Goal: Task Accomplishment & Management: Complete application form

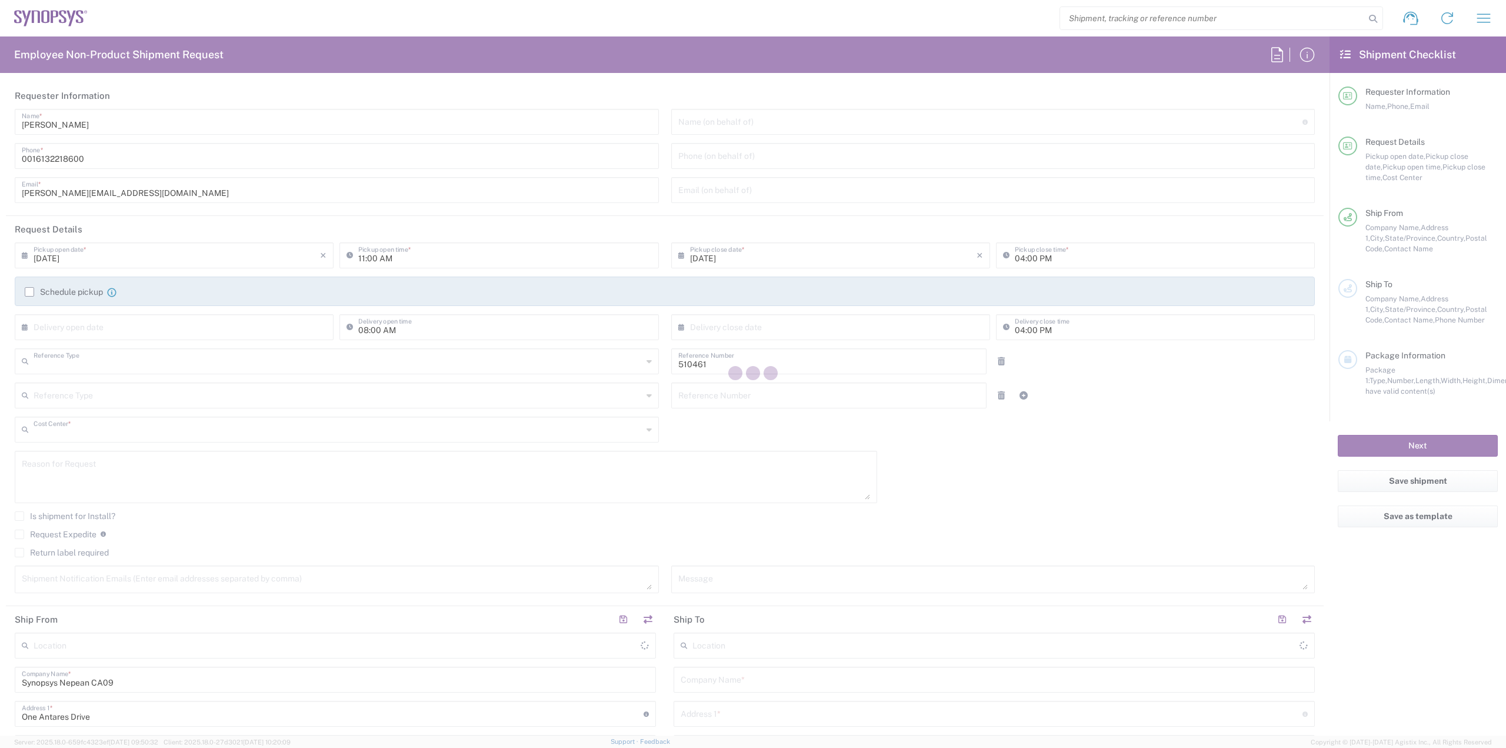
type input "Department"
type input "CA02, SG, MSIP2, R&D 510461"
type input "[GEOGRAPHIC_DATA]"
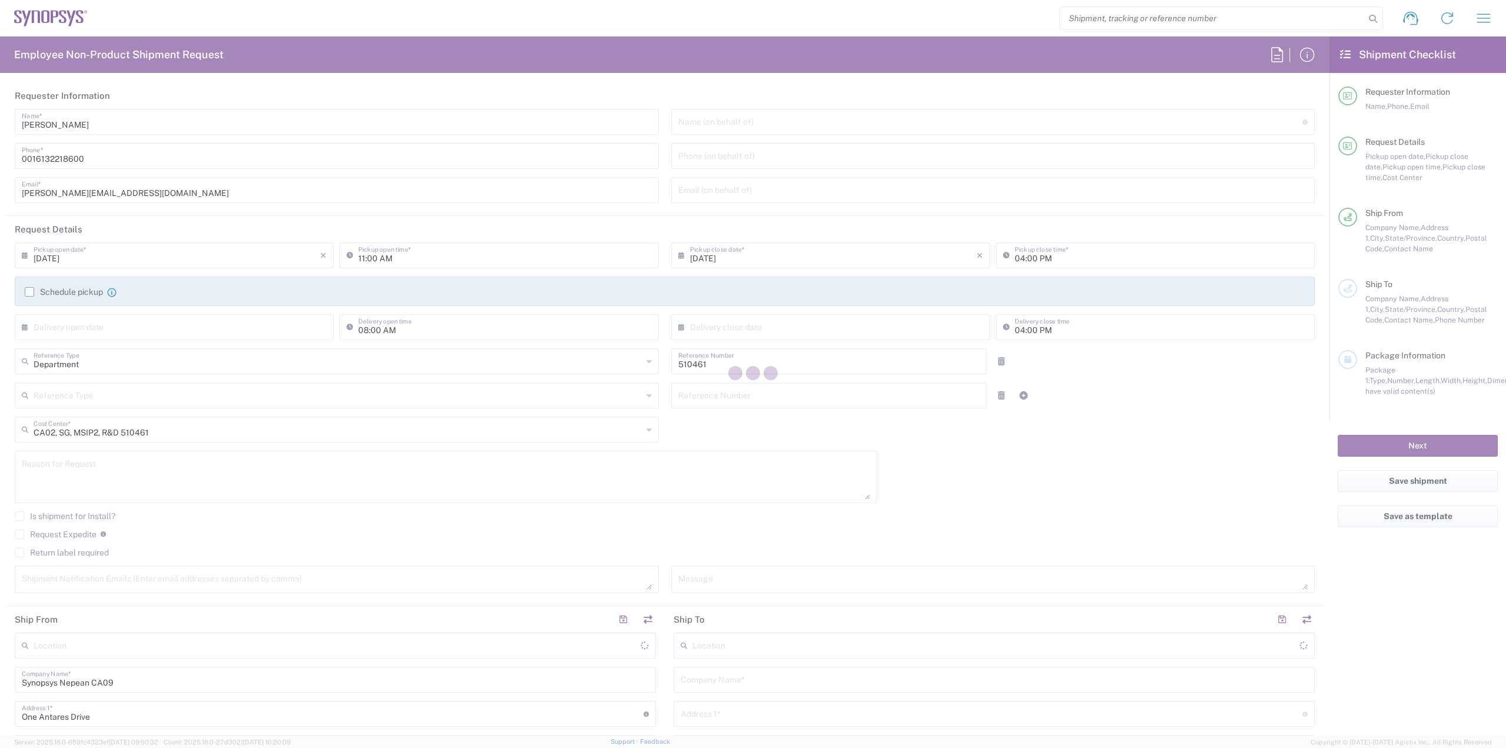
type input "Delivered at Place"
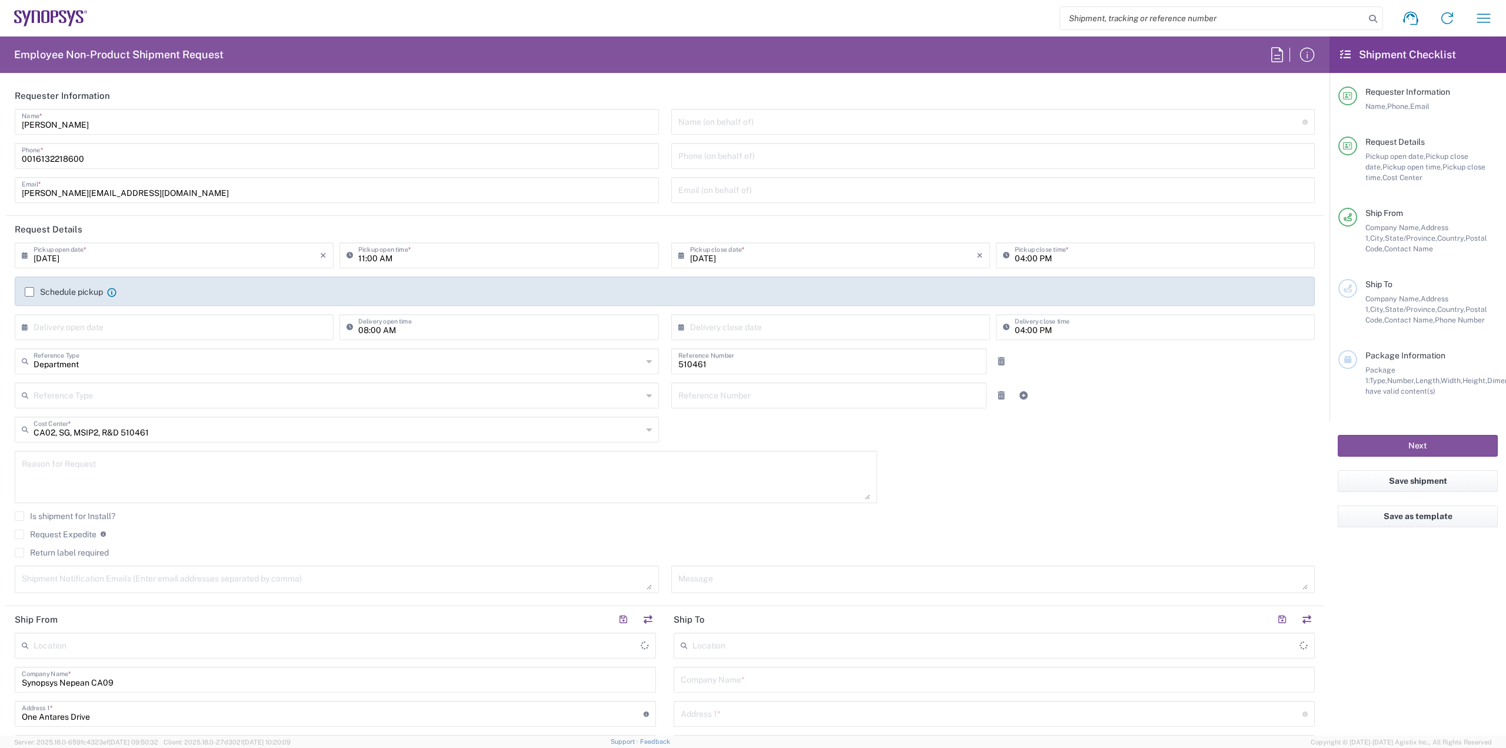
type input "Nepean CA09"
drag, startPoint x: 1278, startPoint y: 32, endPoint x: 1273, endPoint y: 24, distance: 9.8
click at [1277, 31] on div "Shipment request Shipment tracking Employee non-product shipment request My shi…" at bounding box center [795, 18] width 1414 height 28
click at [1273, 22] on input "search" at bounding box center [1212, 18] width 305 height 22
paste input "56744972"
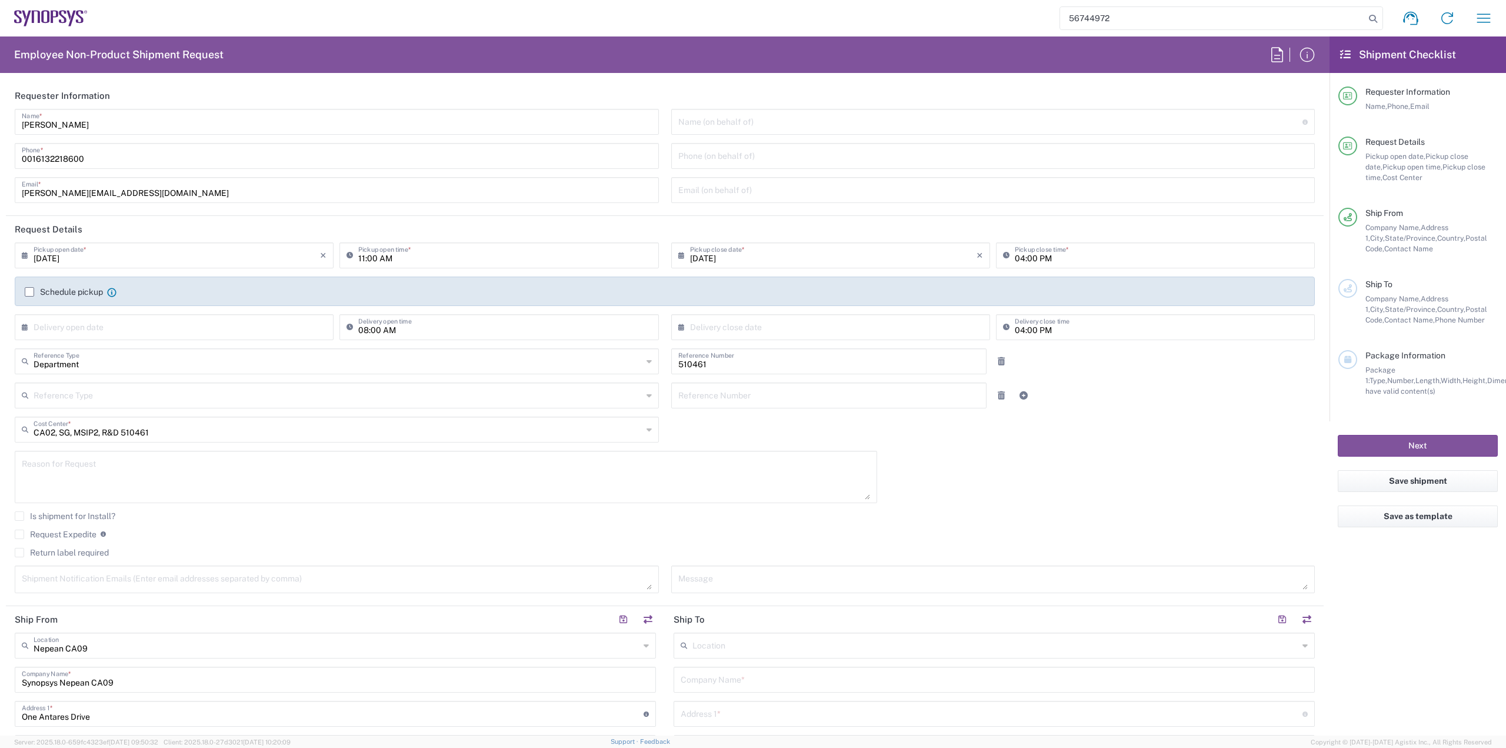
type input "56744972"
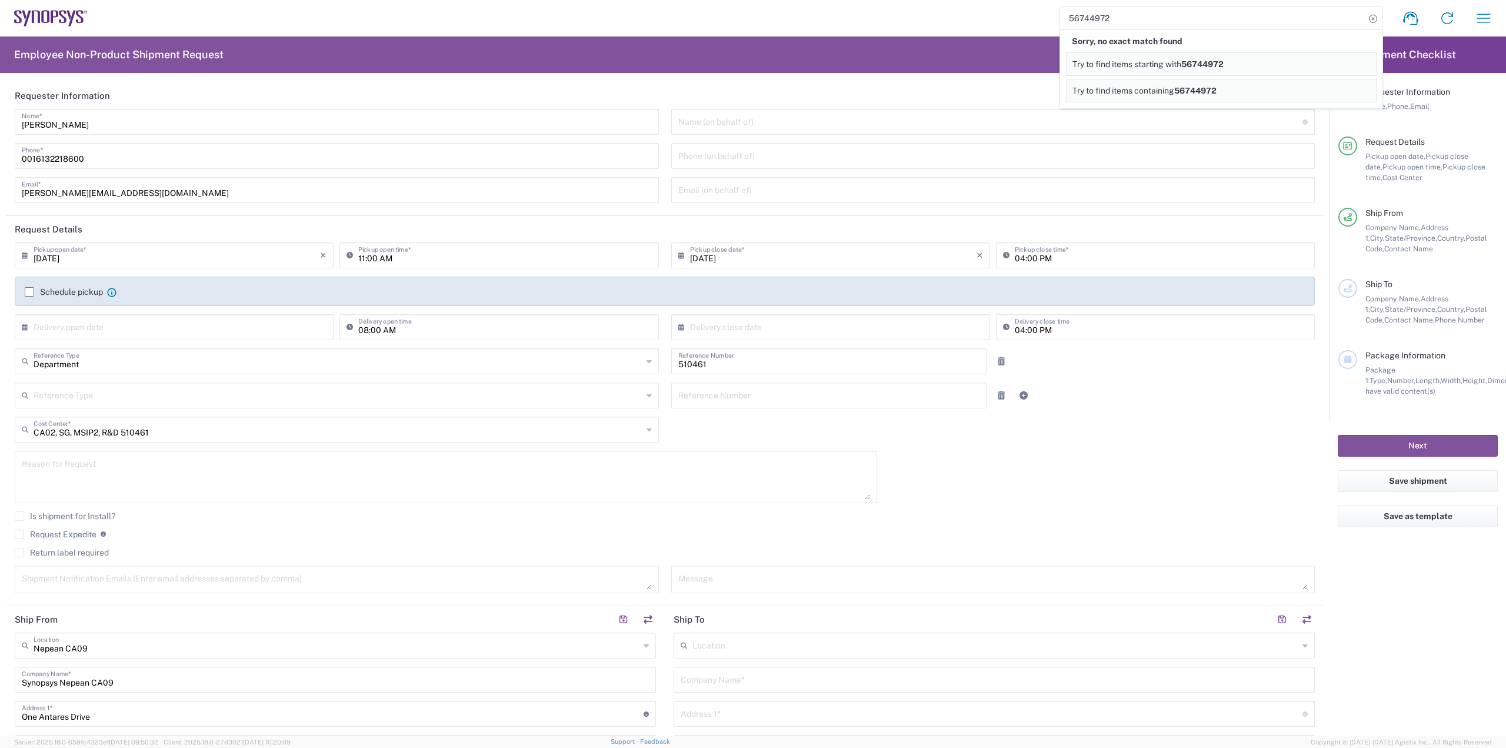
click at [797, 11] on div "56744972 Sorry, no exact match found Try to find items starting with 56744972 T…" at bounding box center [795, 18] width 1414 height 28
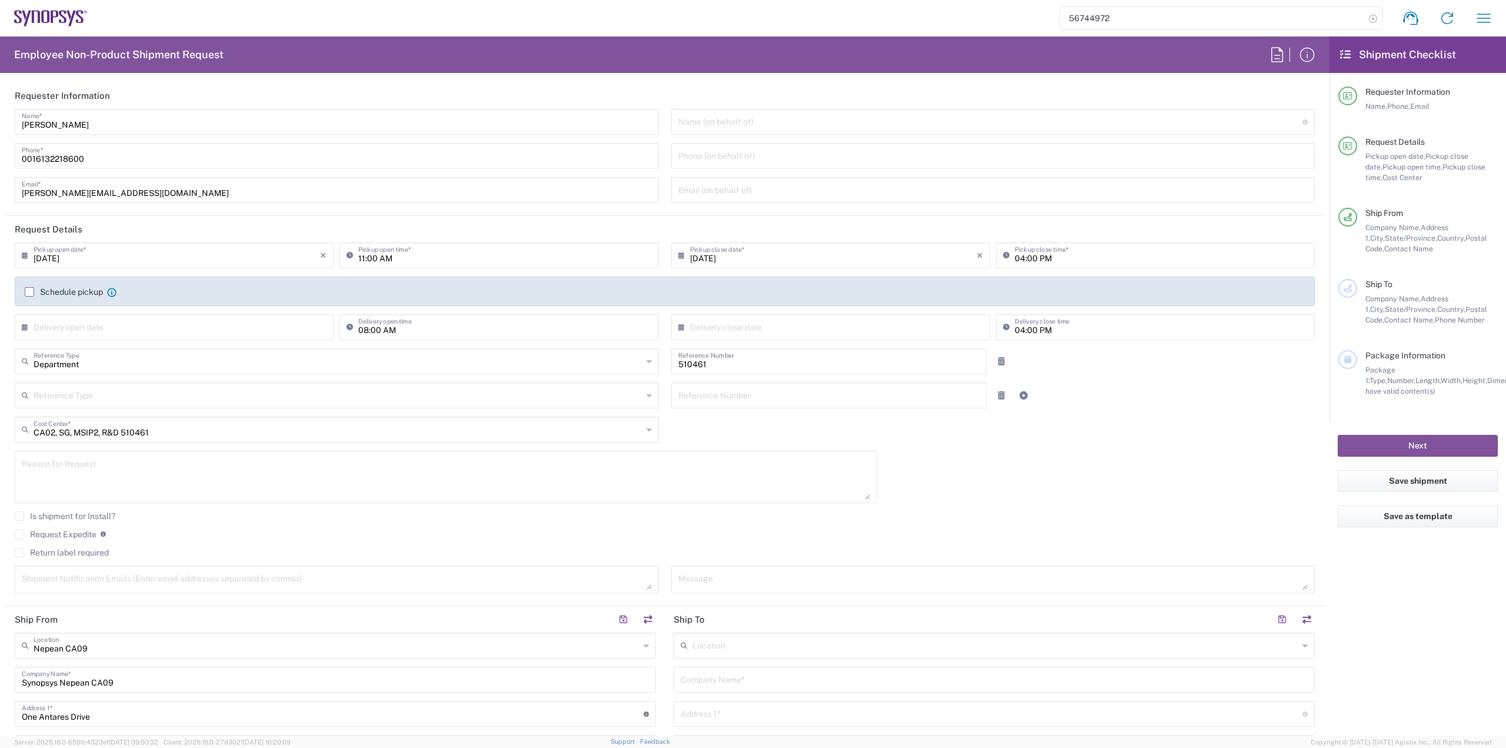
click at [1377, 22] on icon at bounding box center [1373, 19] width 16 height 16
click at [1473, 18] on button "button" at bounding box center [1484, 18] width 28 height 28
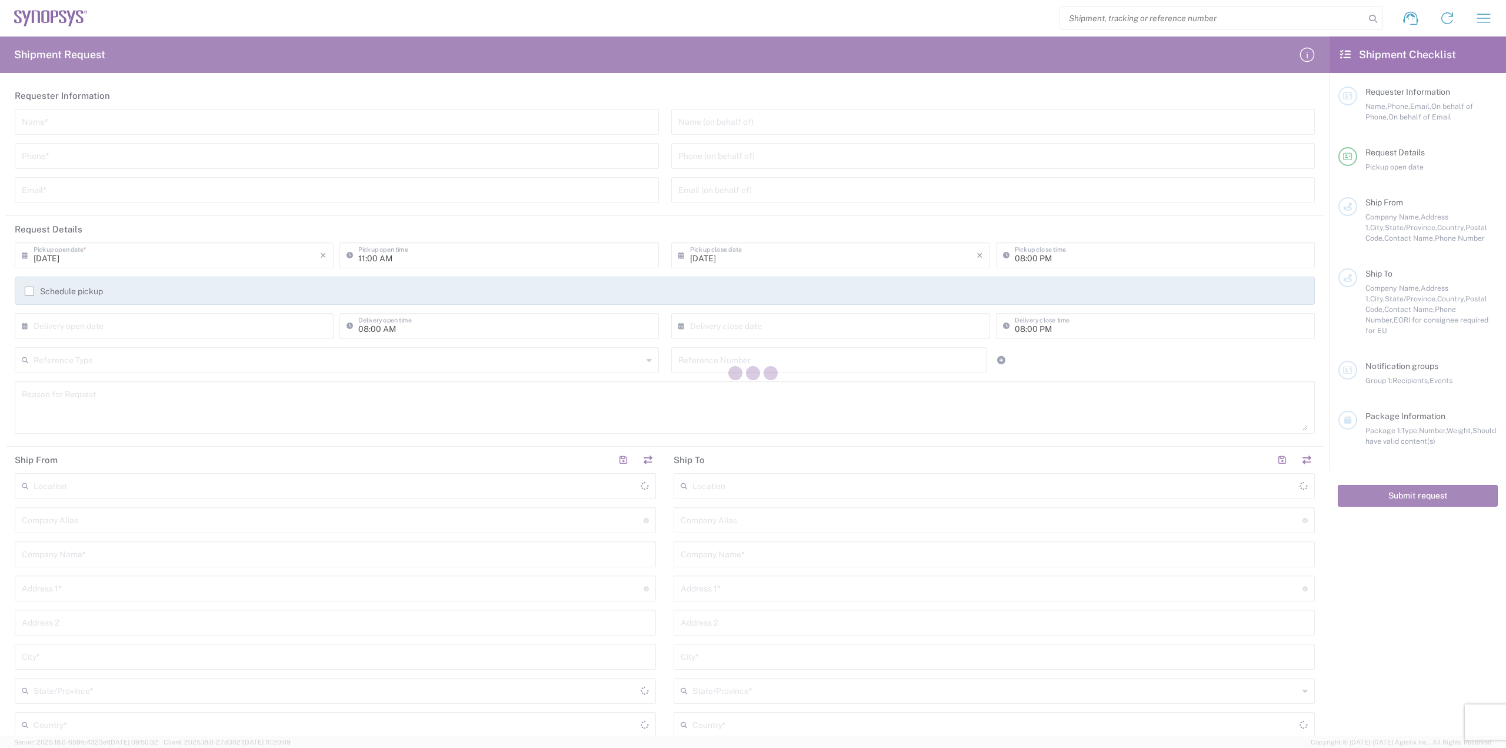
type input "[GEOGRAPHIC_DATA]"
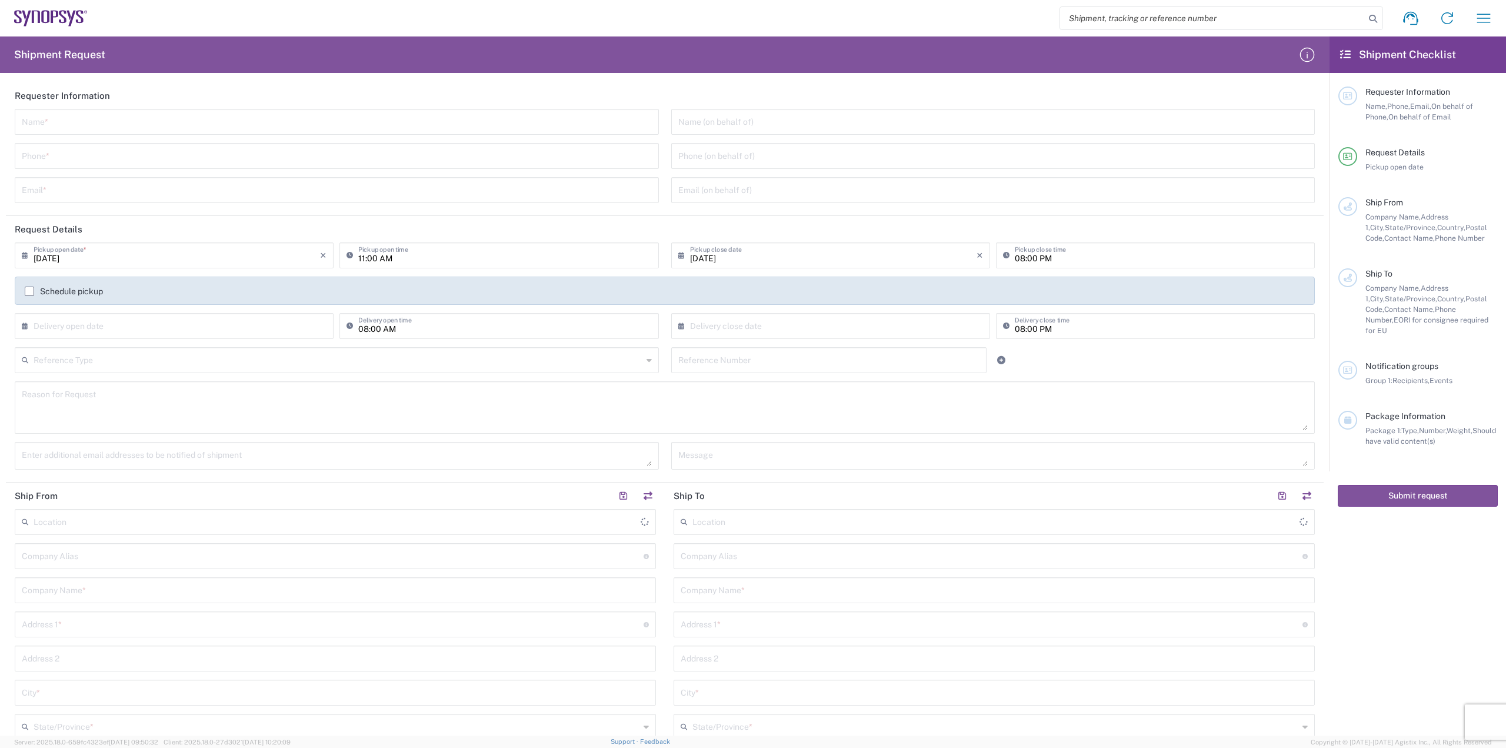
click at [1091, 24] on input "search" at bounding box center [1212, 18] width 305 height 22
paste input "56744972"
type input "56744972"
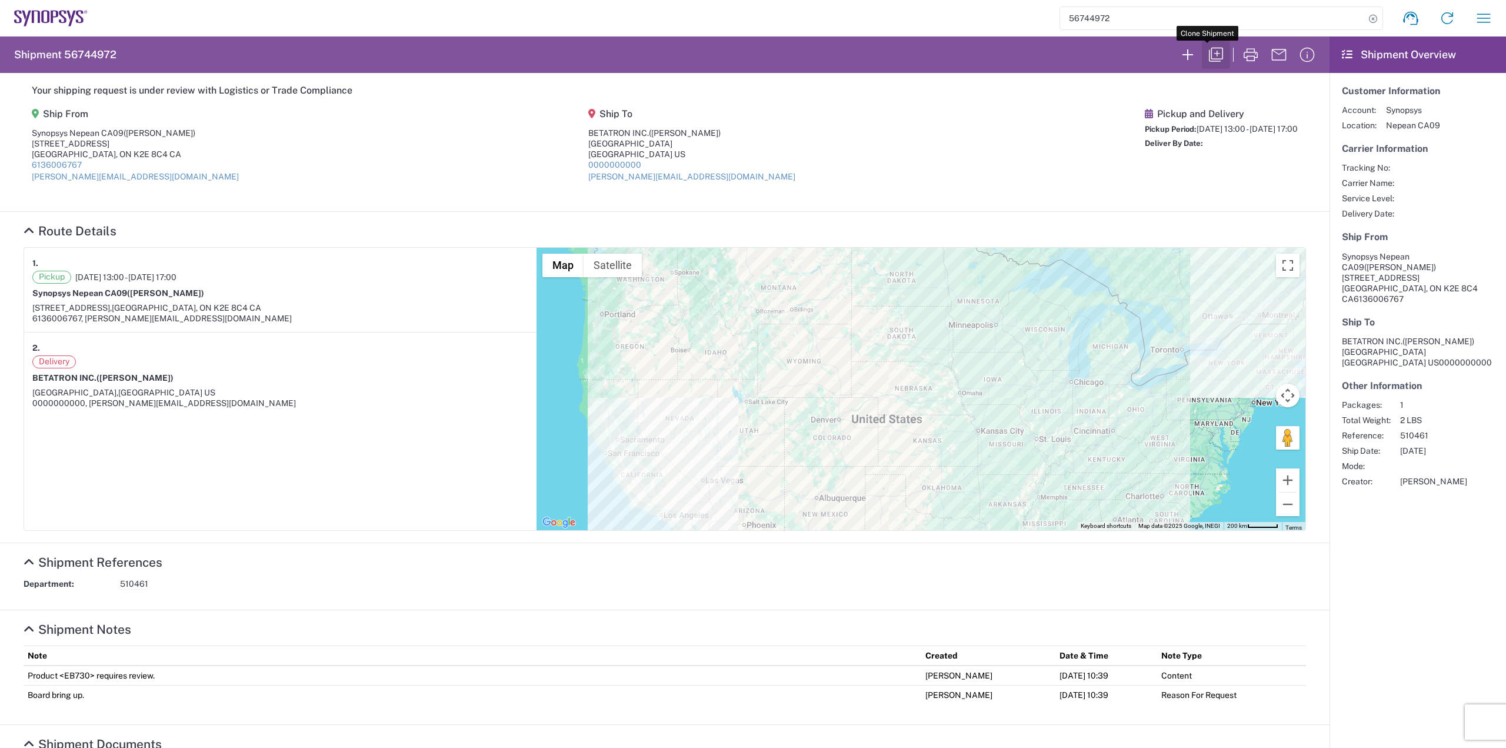
click at [1211, 54] on icon "button" at bounding box center [1216, 54] width 19 height 19
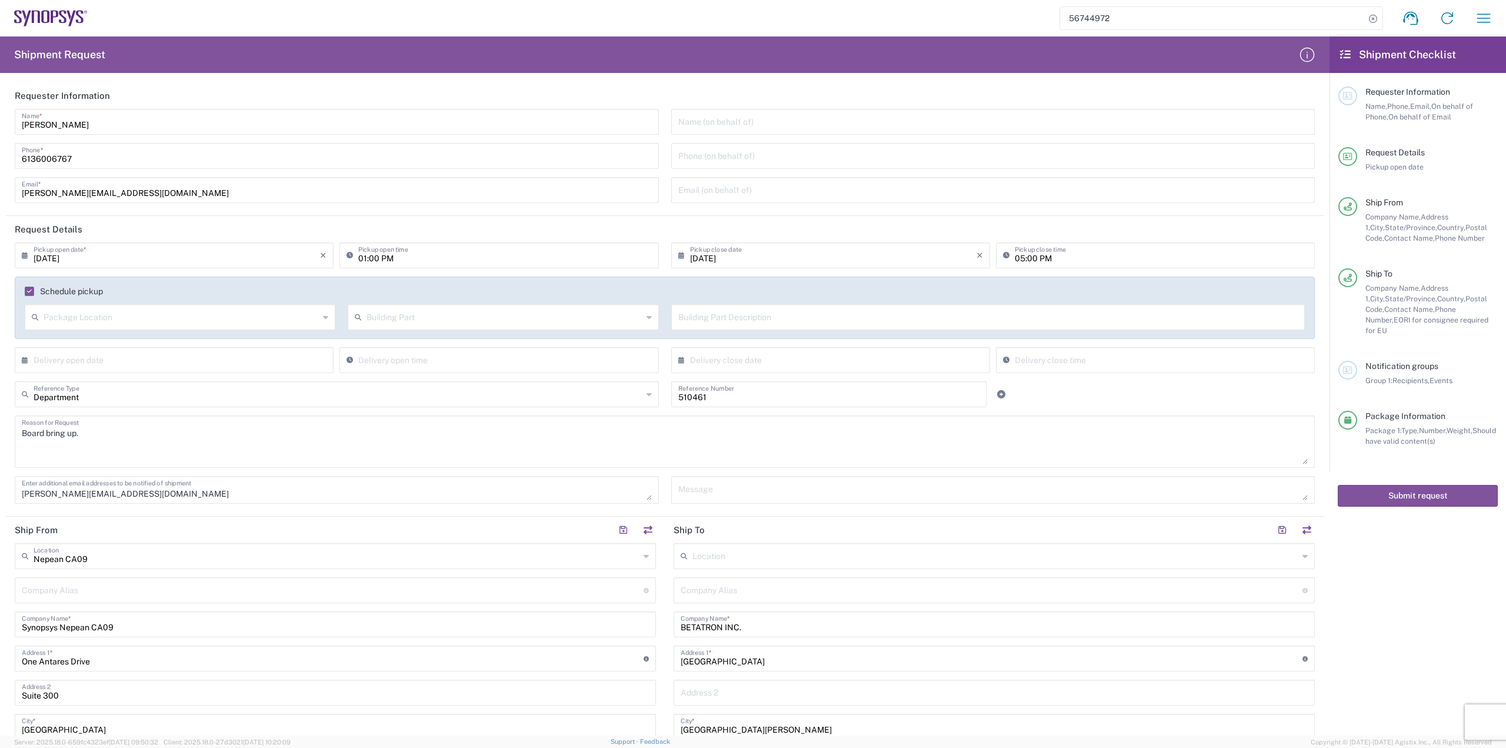
type input "Delivered at Place"
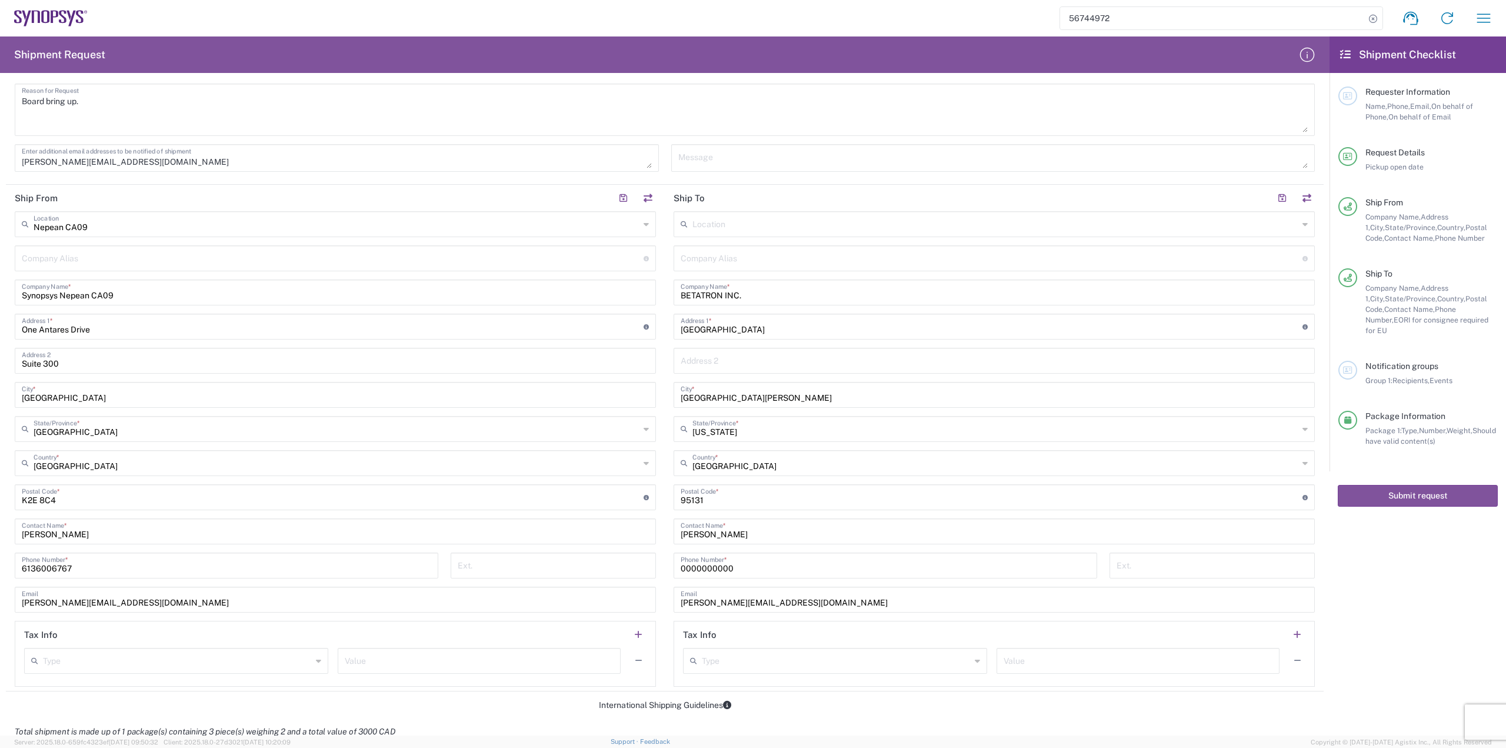
scroll to position [353, 0]
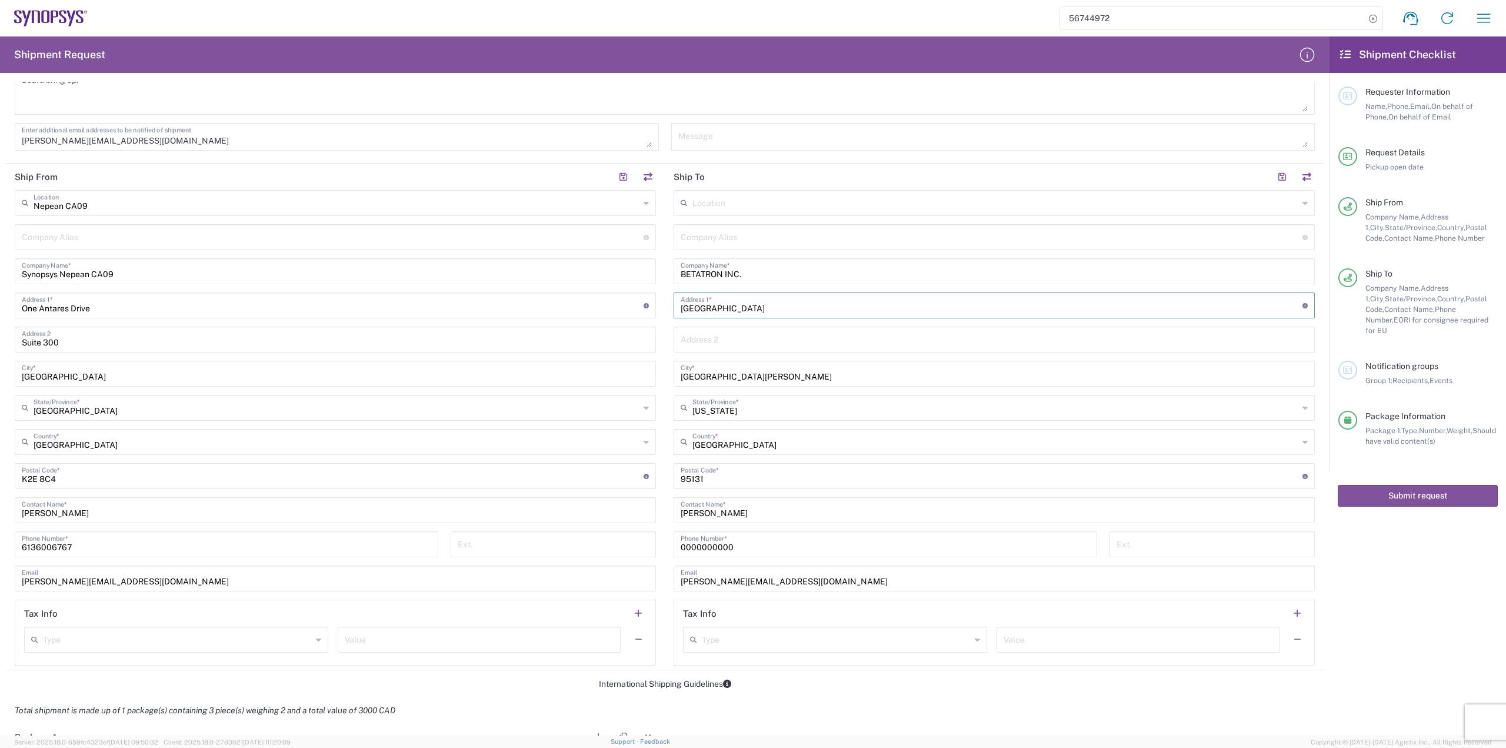
drag, startPoint x: 785, startPoint y: 308, endPoint x: 672, endPoint y: 306, distance: 113.0
click at [674, 306] on div "[GEOGRAPHIC_DATA] Address 1 * For cross streets use street names with '&' or 'a…" at bounding box center [994, 305] width 641 height 26
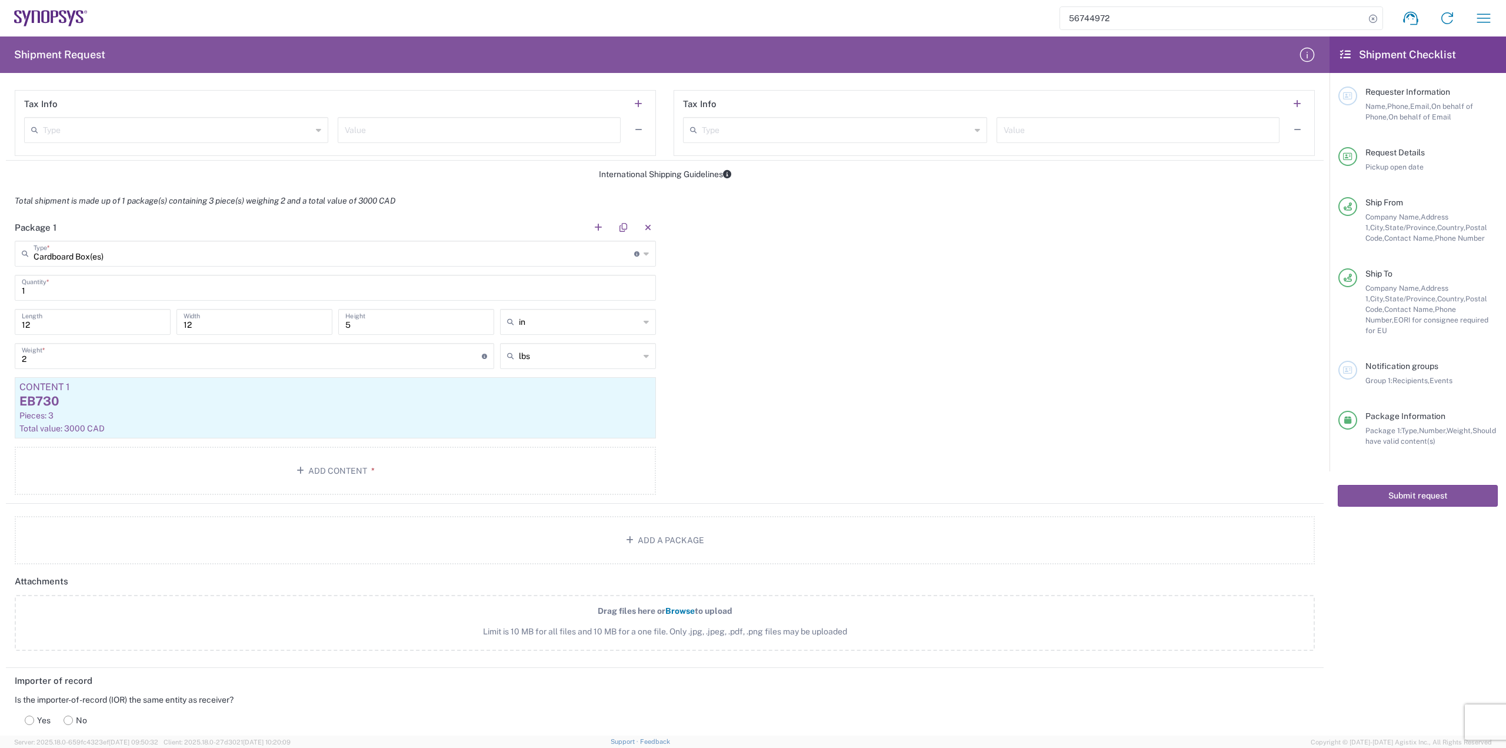
scroll to position [941, 0]
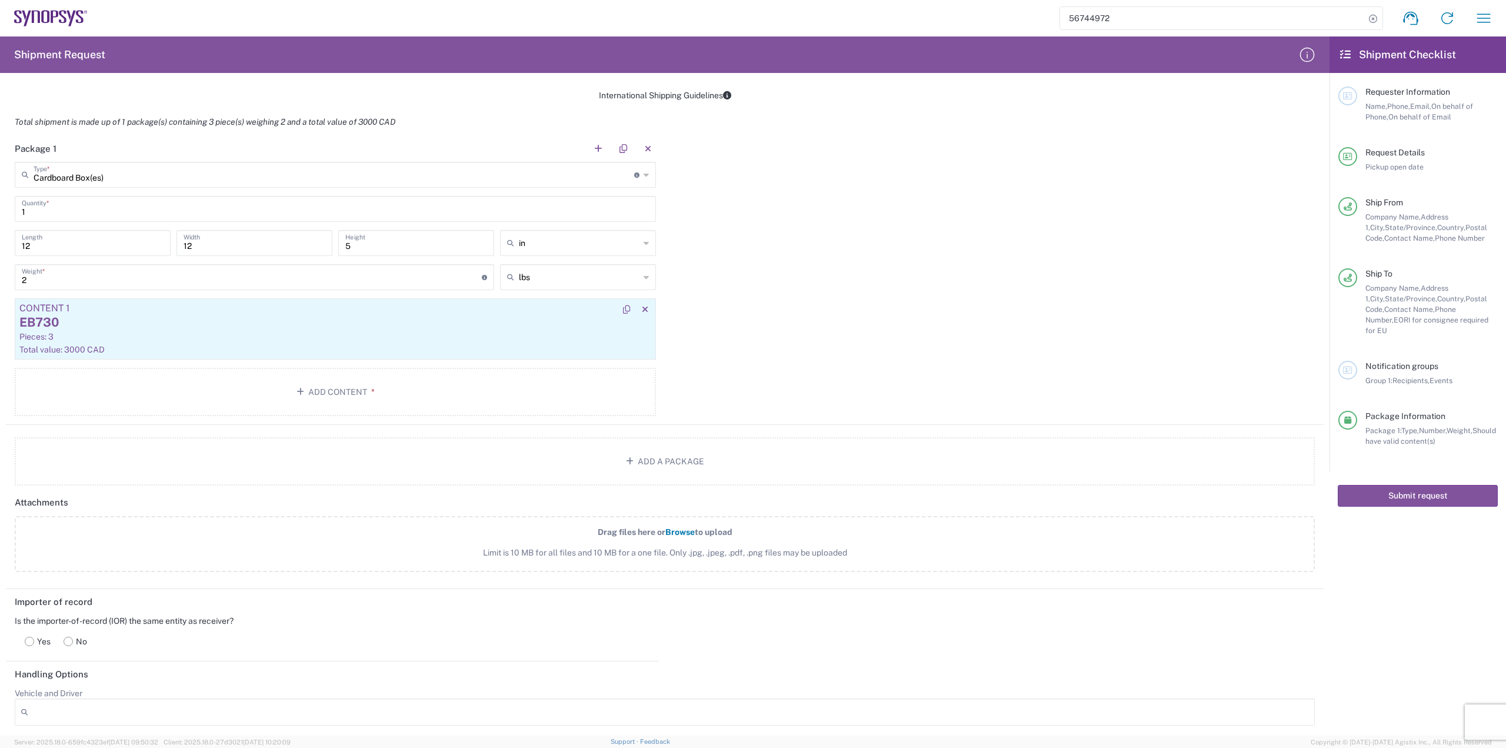
click at [86, 346] on div "Total value: 3000 CAD" at bounding box center [335, 349] width 632 height 11
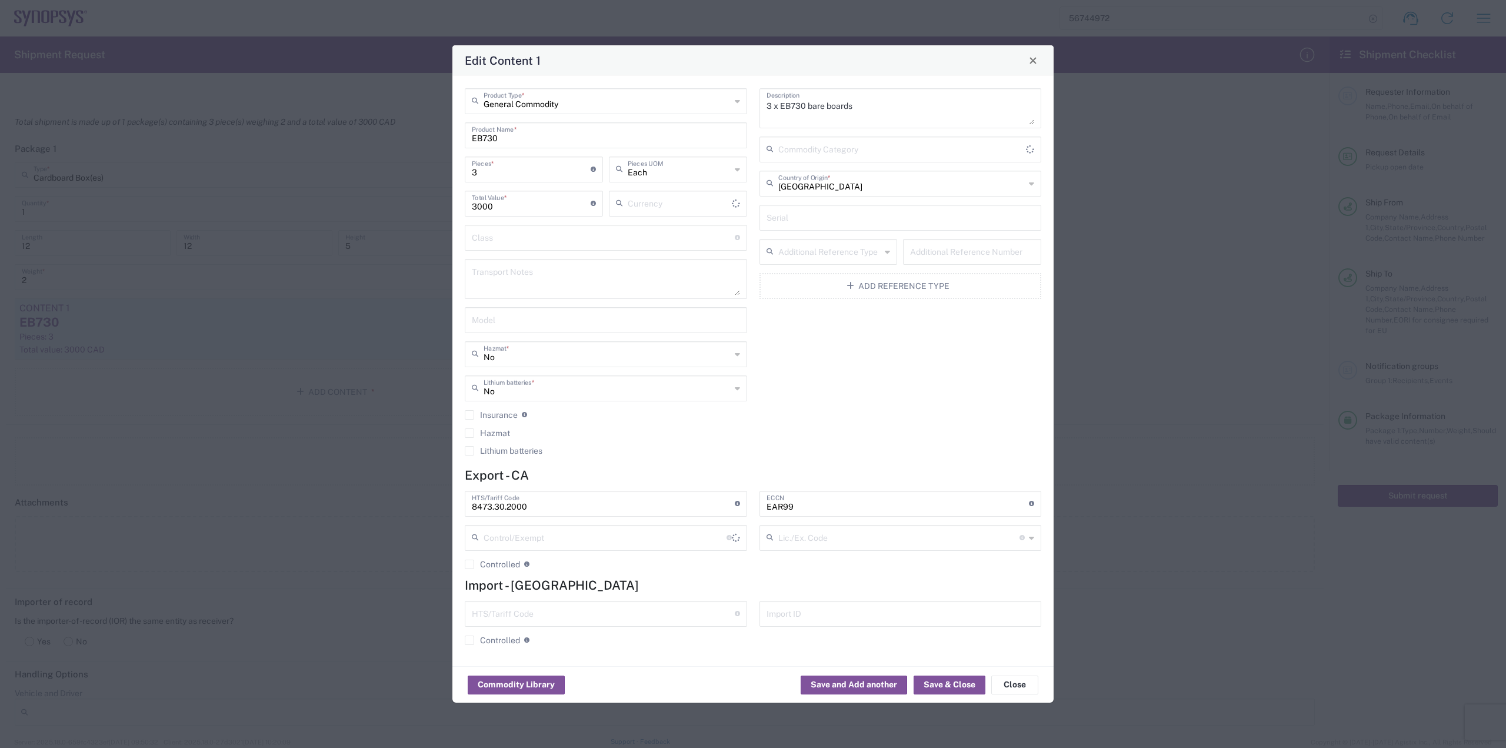
type input "Canadian Dollar"
click at [1008, 688] on button "Close" at bounding box center [1014, 684] width 47 height 19
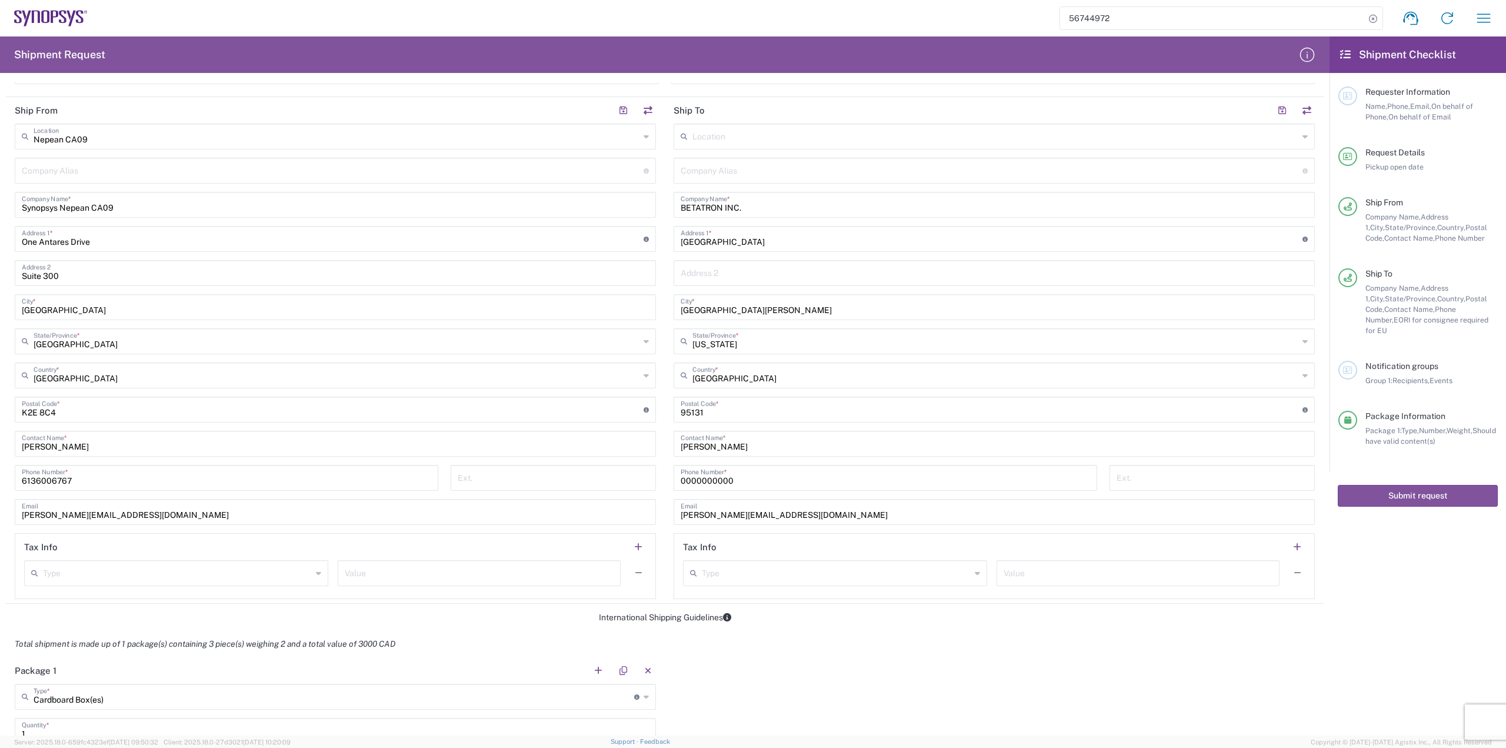
scroll to position [353, 0]
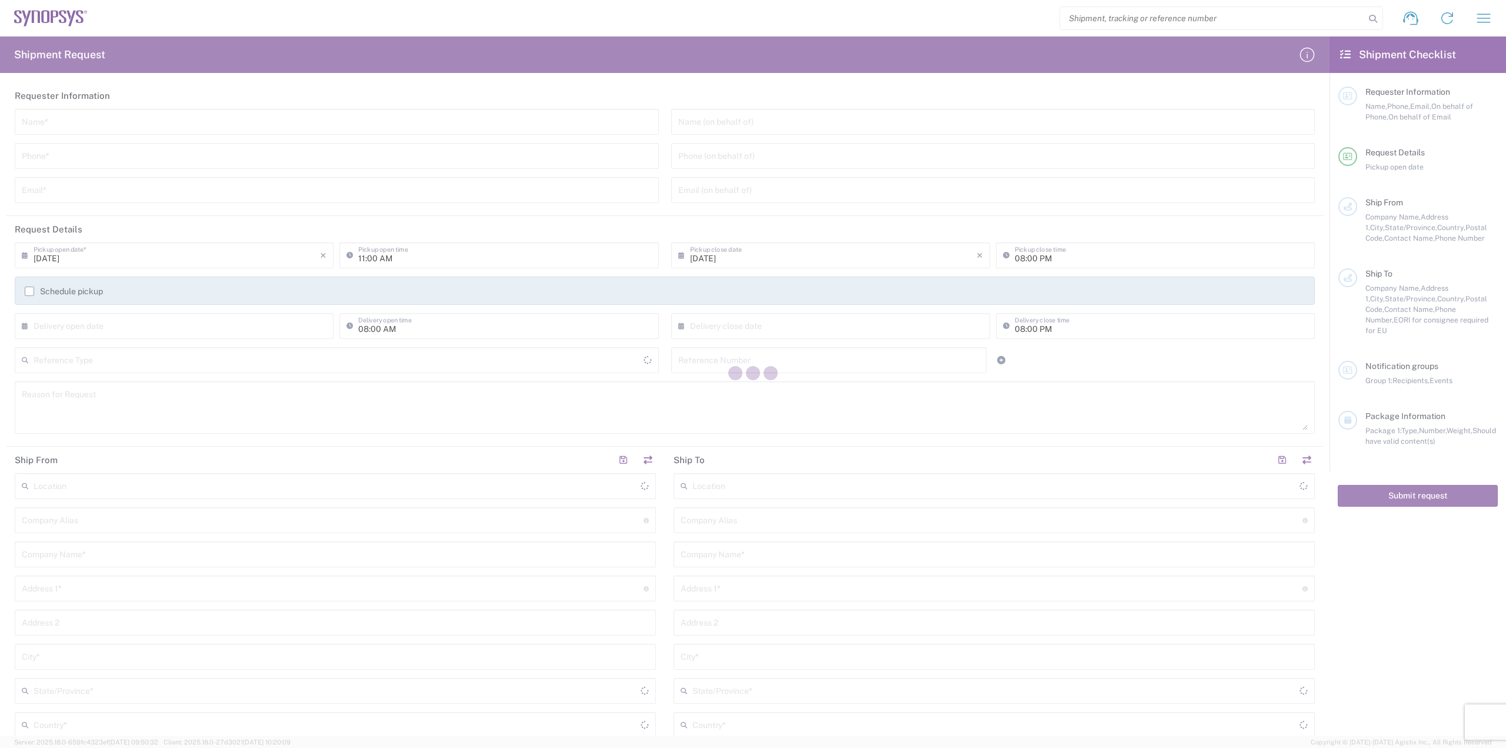
type input "[GEOGRAPHIC_DATA]"
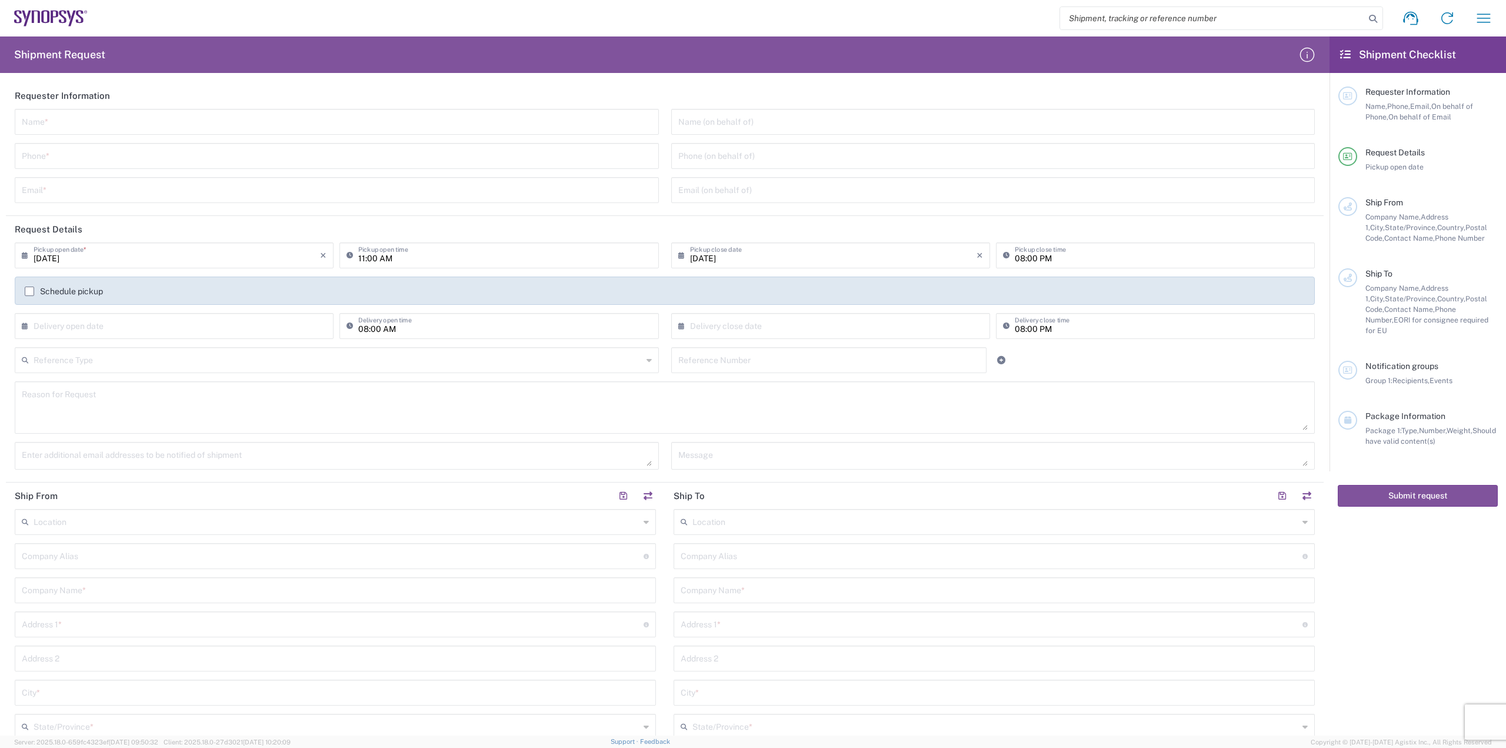
click at [1161, 14] on input "search" at bounding box center [1212, 18] width 305 height 22
paste input "56744972"
type input "56744972"
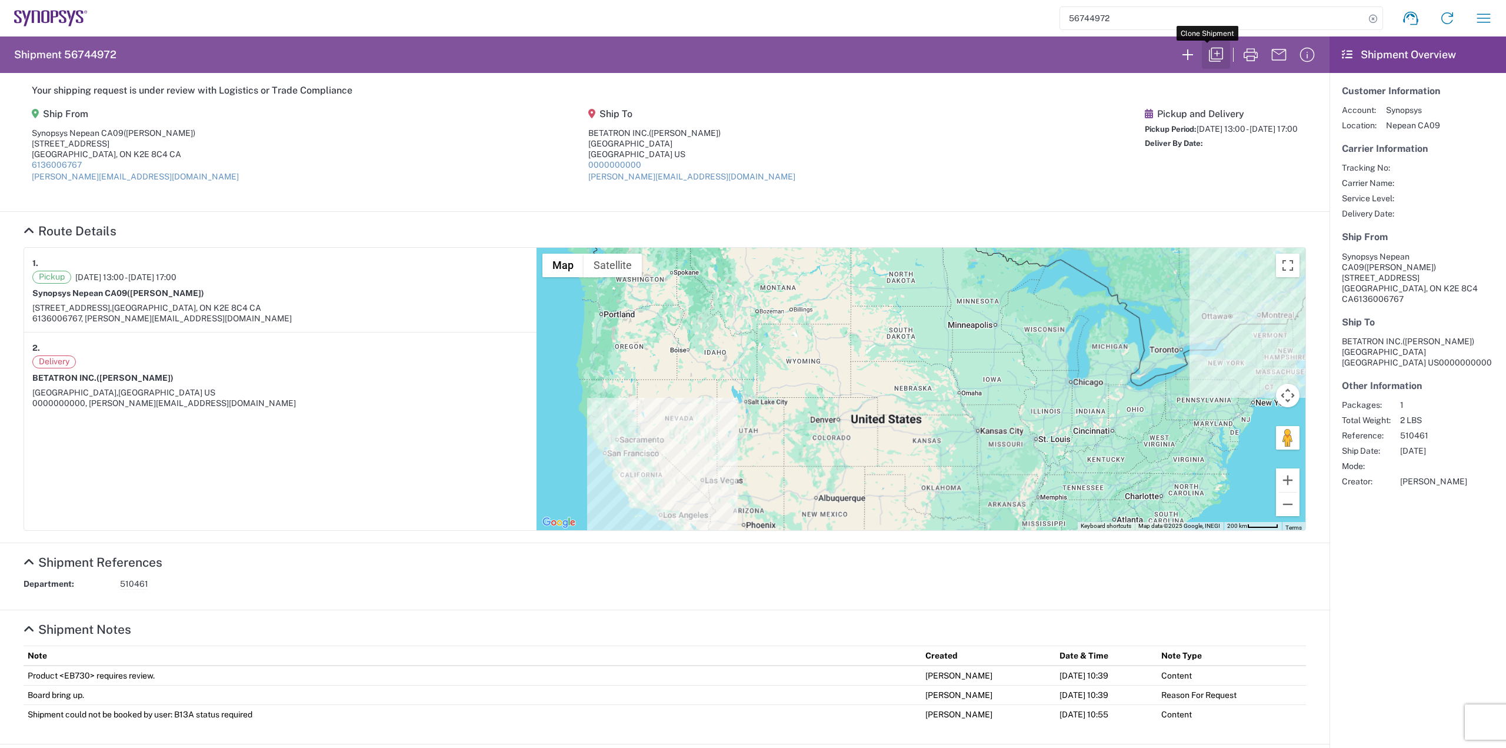
click at [1213, 56] on icon "button" at bounding box center [1216, 54] width 19 height 19
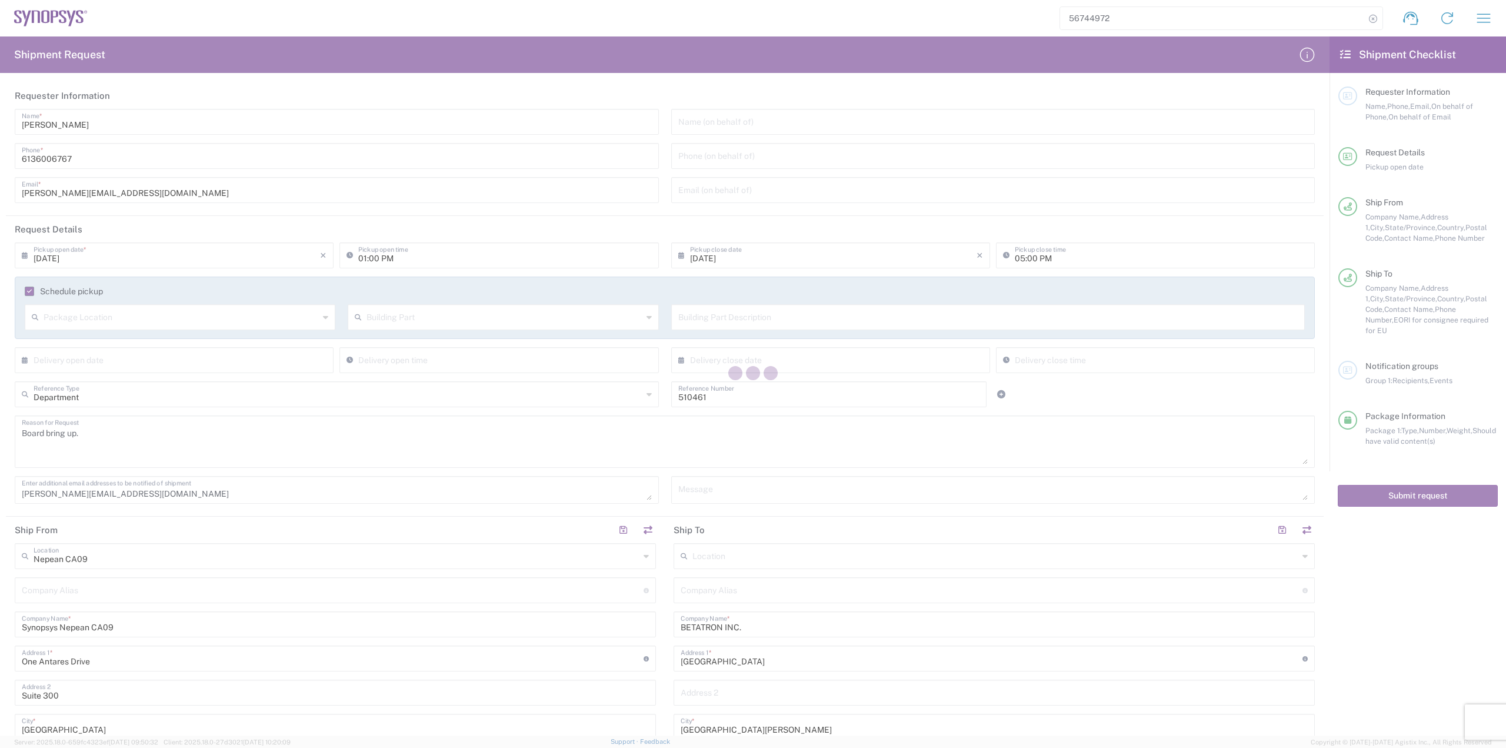
type input "Delivered at Place"
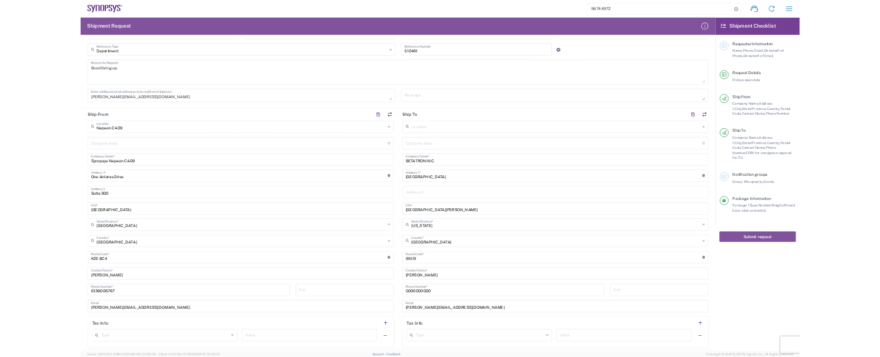
scroll to position [353, 0]
